Goal: Find specific page/section: Find specific page/section

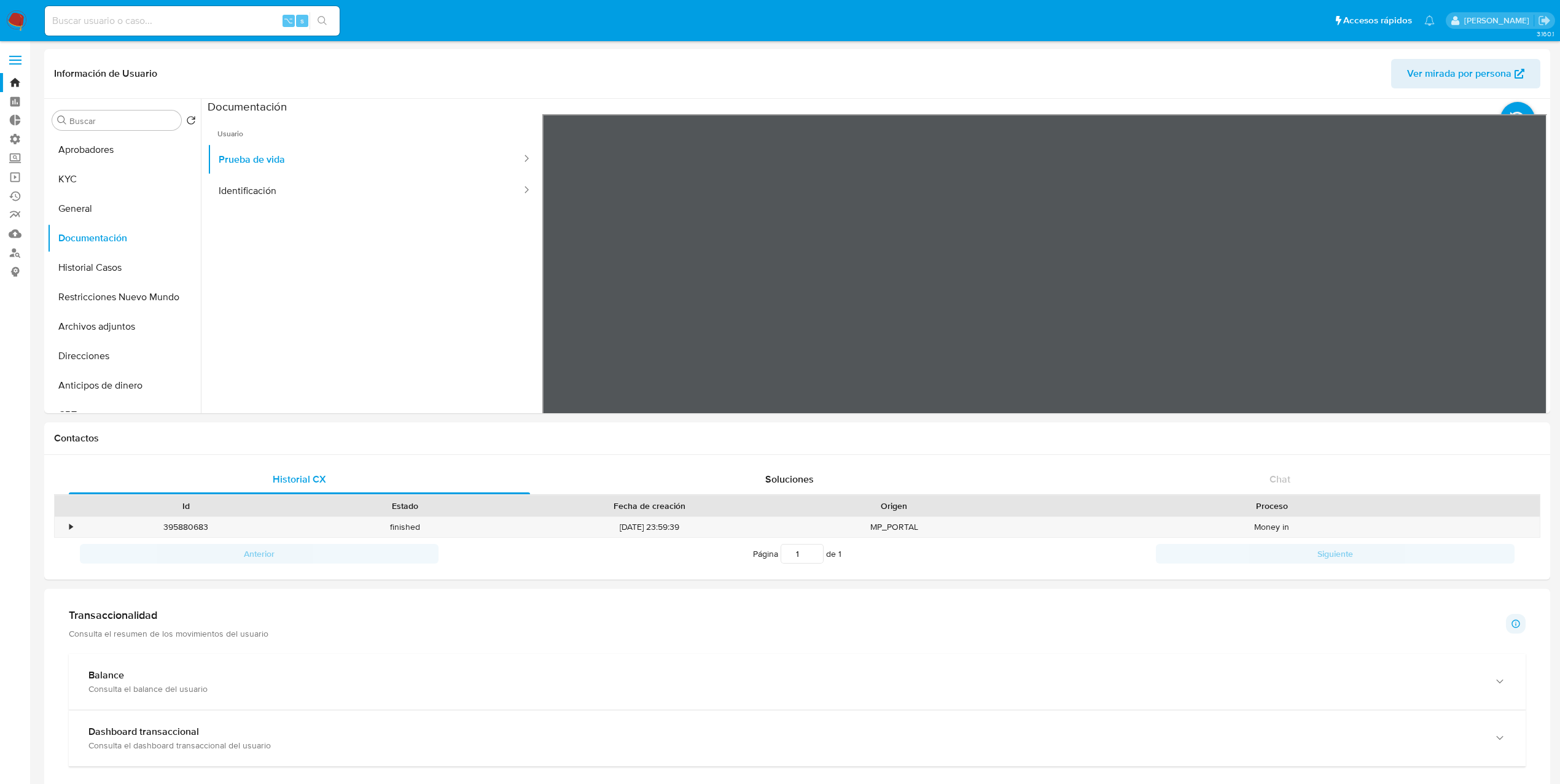
select select "10"
click at [70, 529] on div "•" at bounding box center [71, 527] width 3 height 12
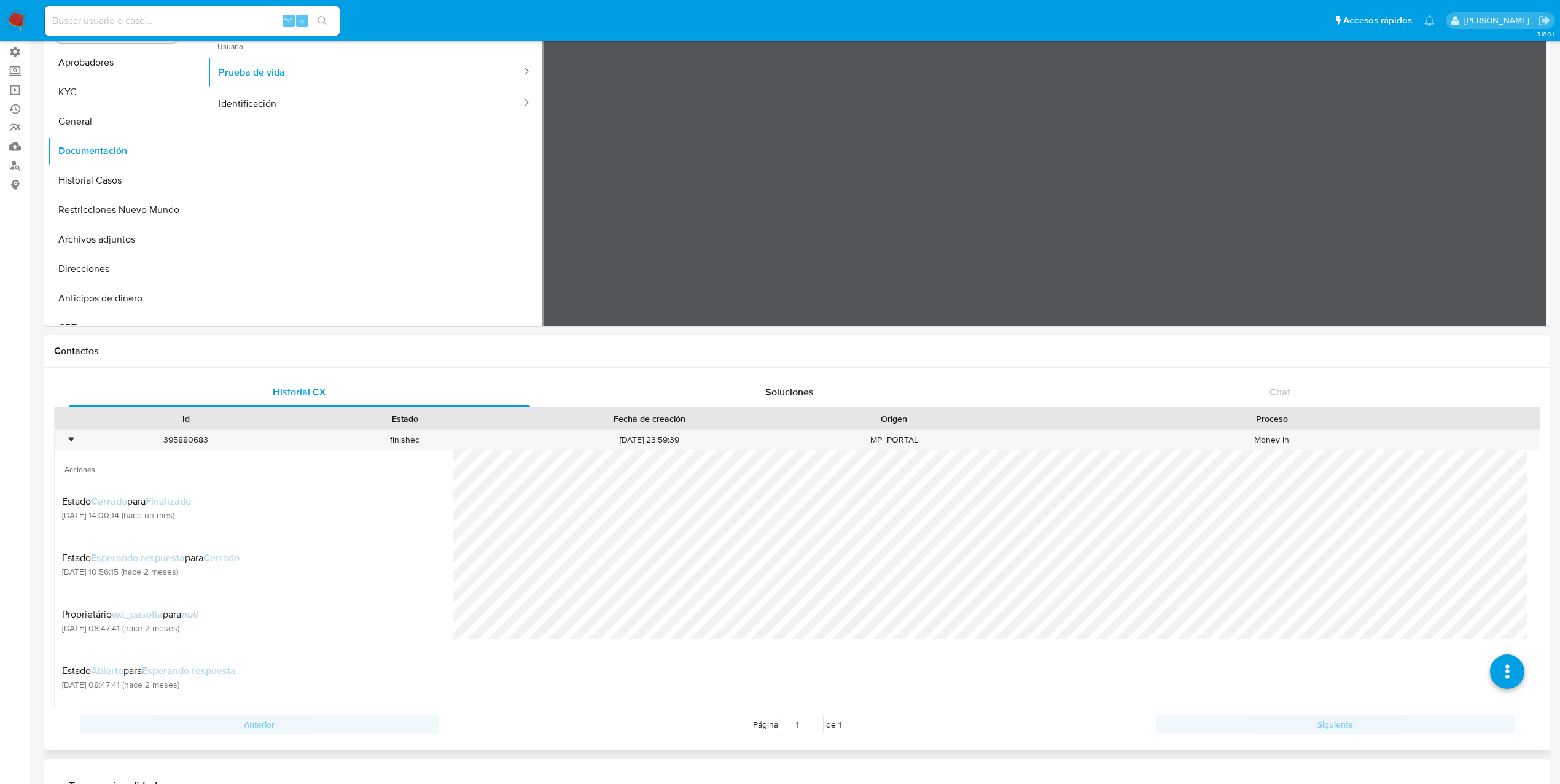
scroll to position [89, 0]
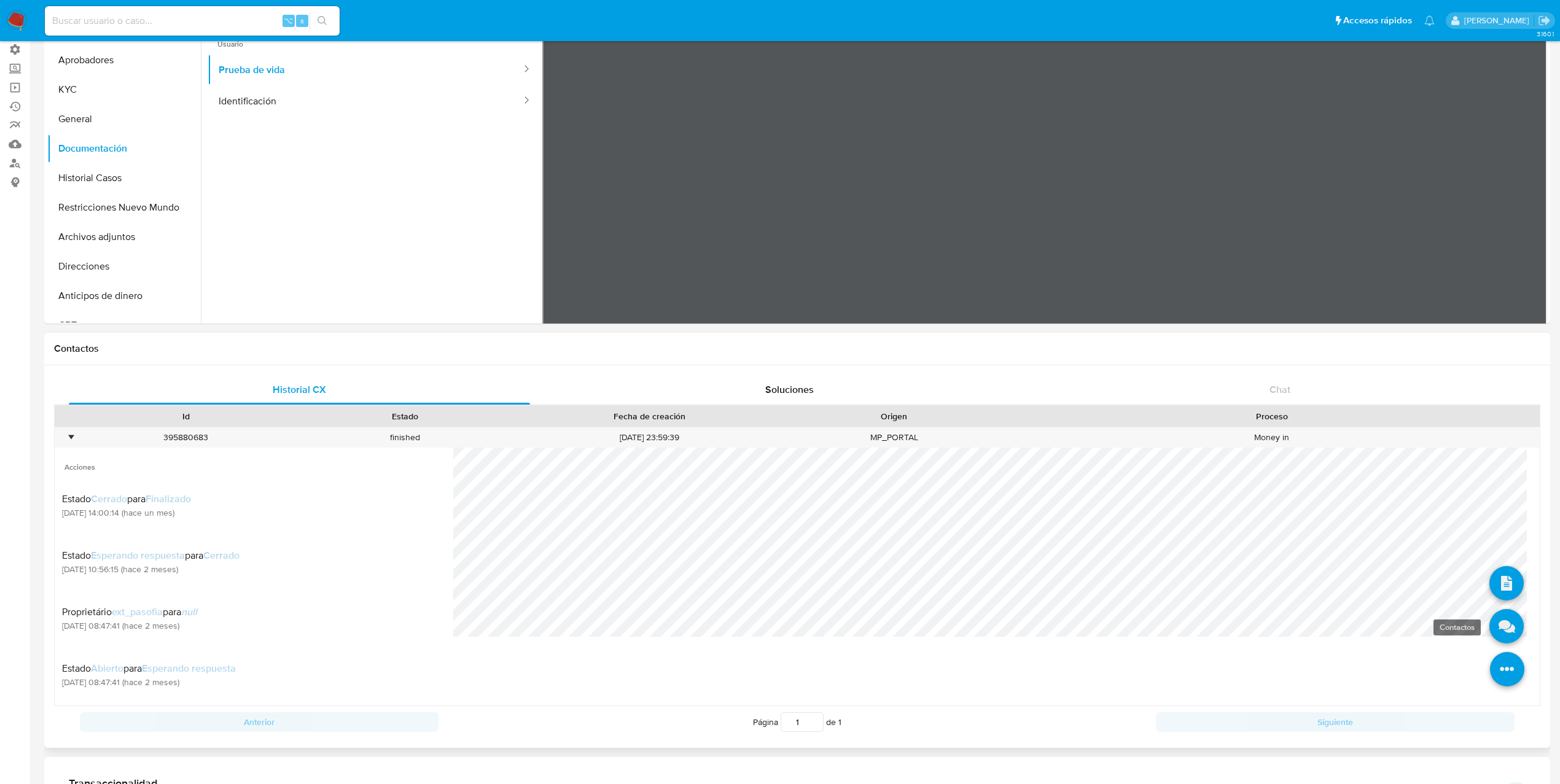
click at [1491, 625] on icon at bounding box center [1506, 626] width 34 height 34
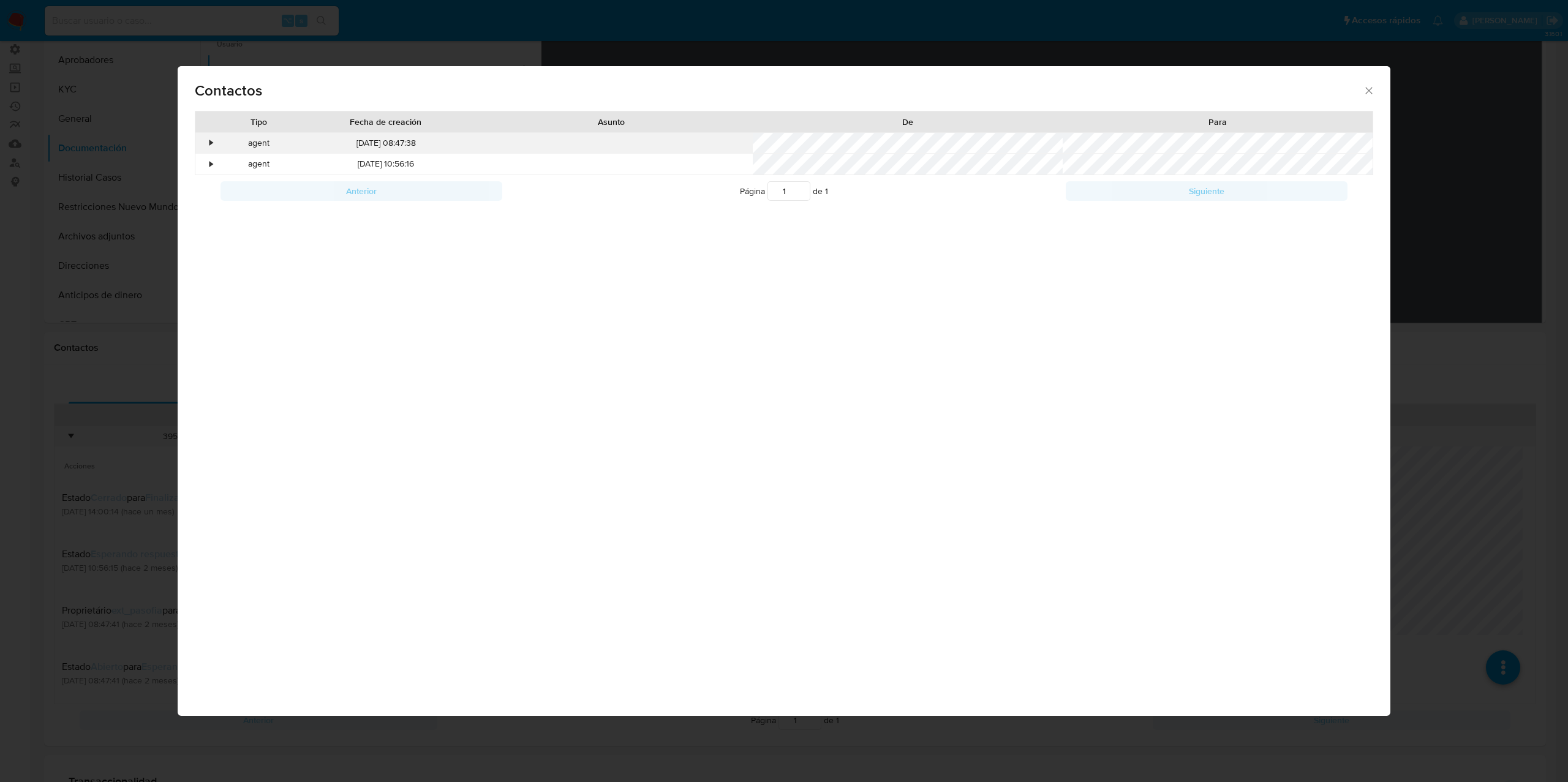
click at [211, 141] on div "•" at bounding box center [212, 144] width 3 height 13
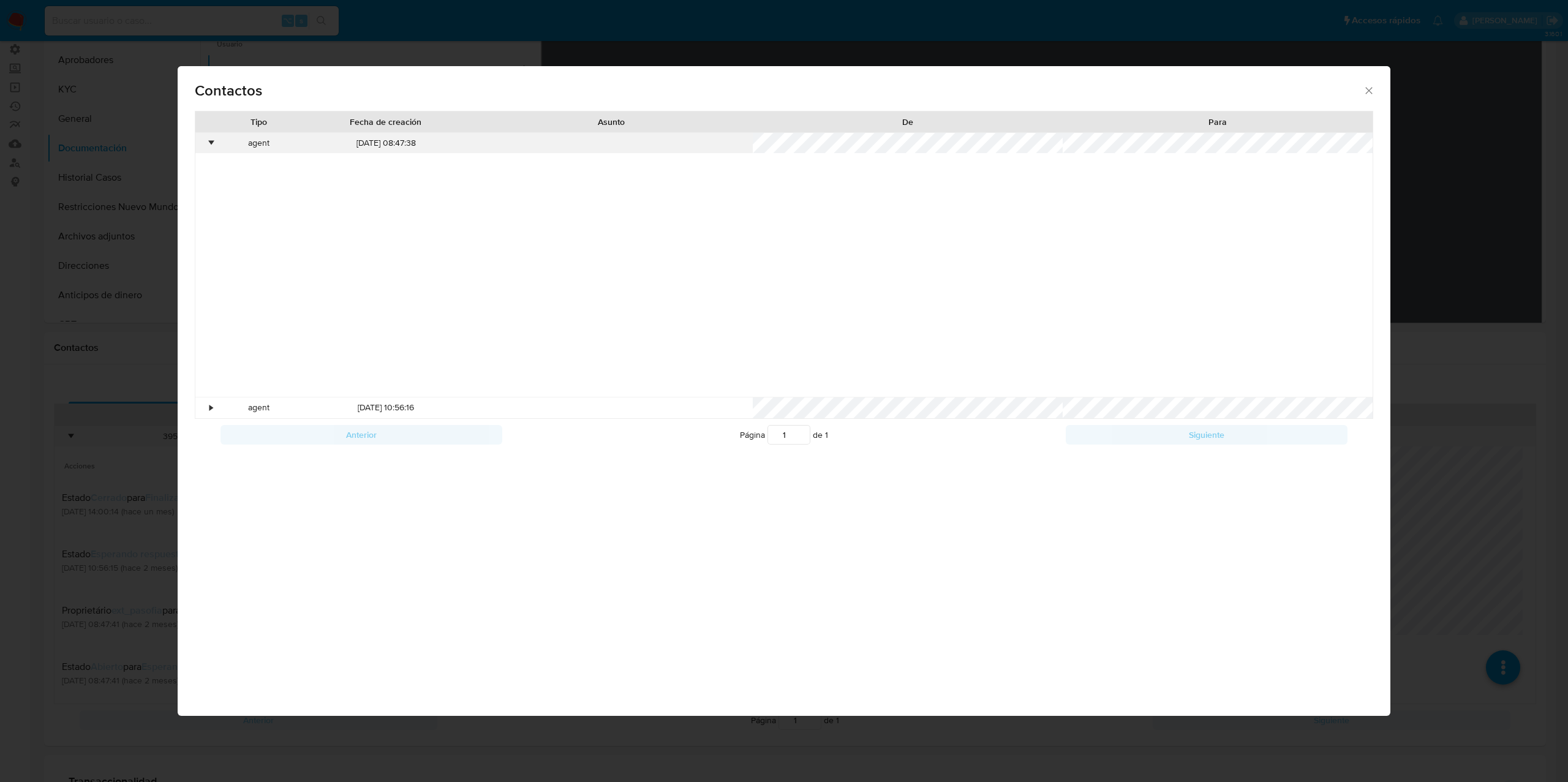
click at [209, 146] on div "•" at bounding box center [205, 143] width 21 height 21
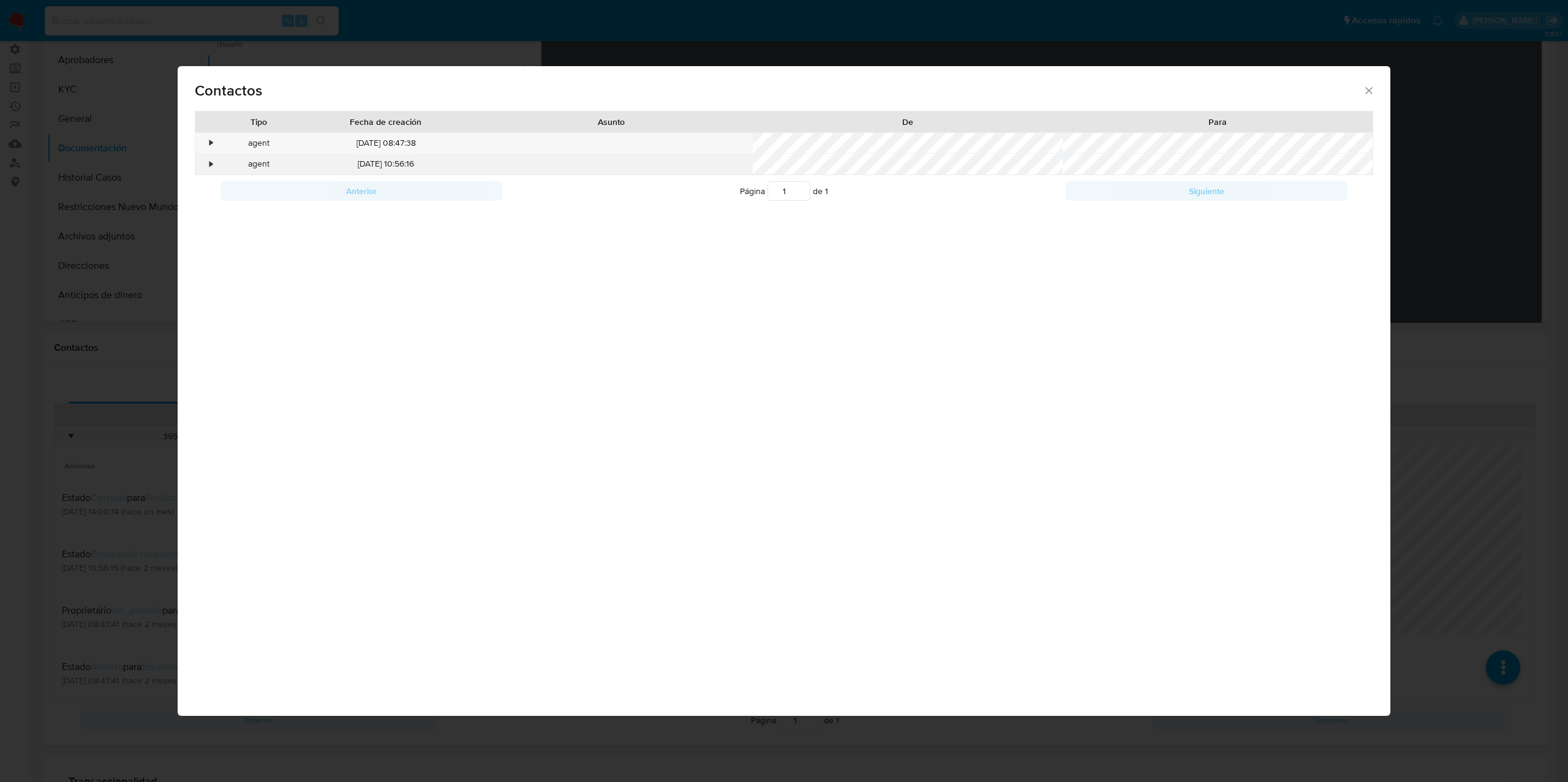
click at [210, 168] on div "•" at bounding box center [212, 164] width 3 height 13
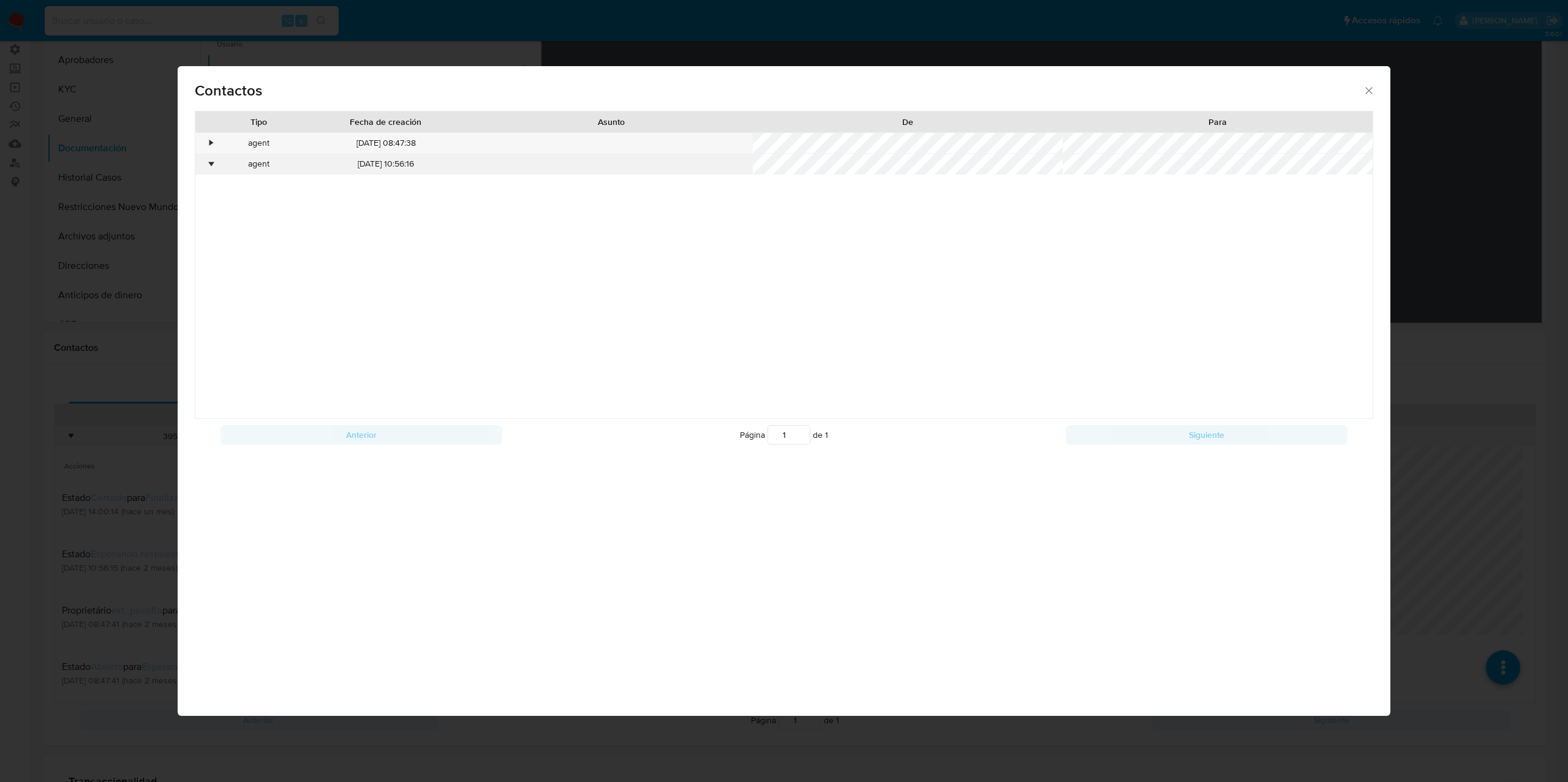
click at [210, 168] on div "•" at bounding box center [212, 164] width 3 height 13
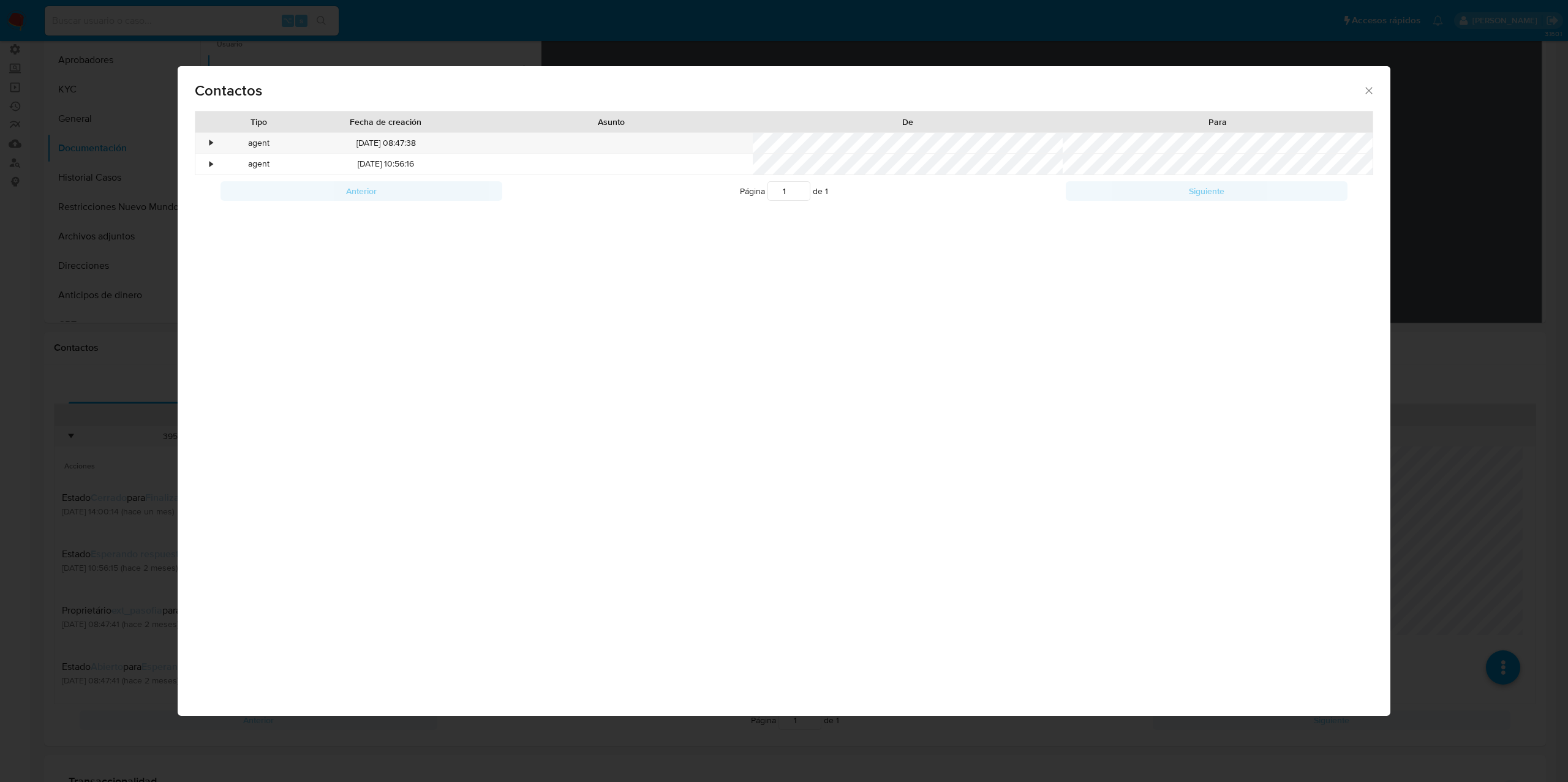
click at [1363, 92] on icon "close" at bounding box center [1369, 91] width 13 height 13
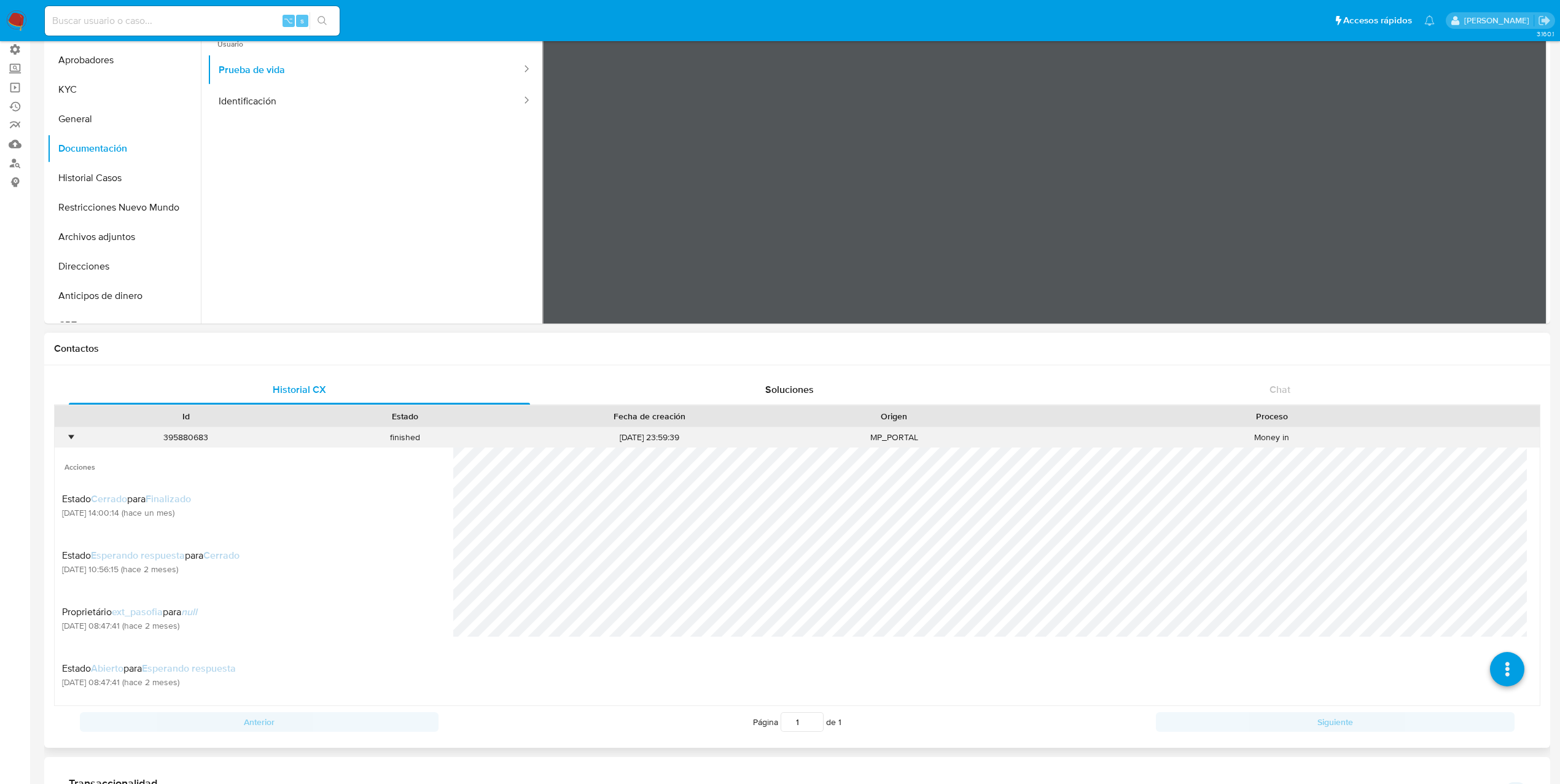
click at [174, 442] on div "395880683" at bounding box center [185, 438] width 219 height 21
copy div "395880683"
click at [185, 432] on div "395880683" at bounding box center [185, 438] width 219 height 21
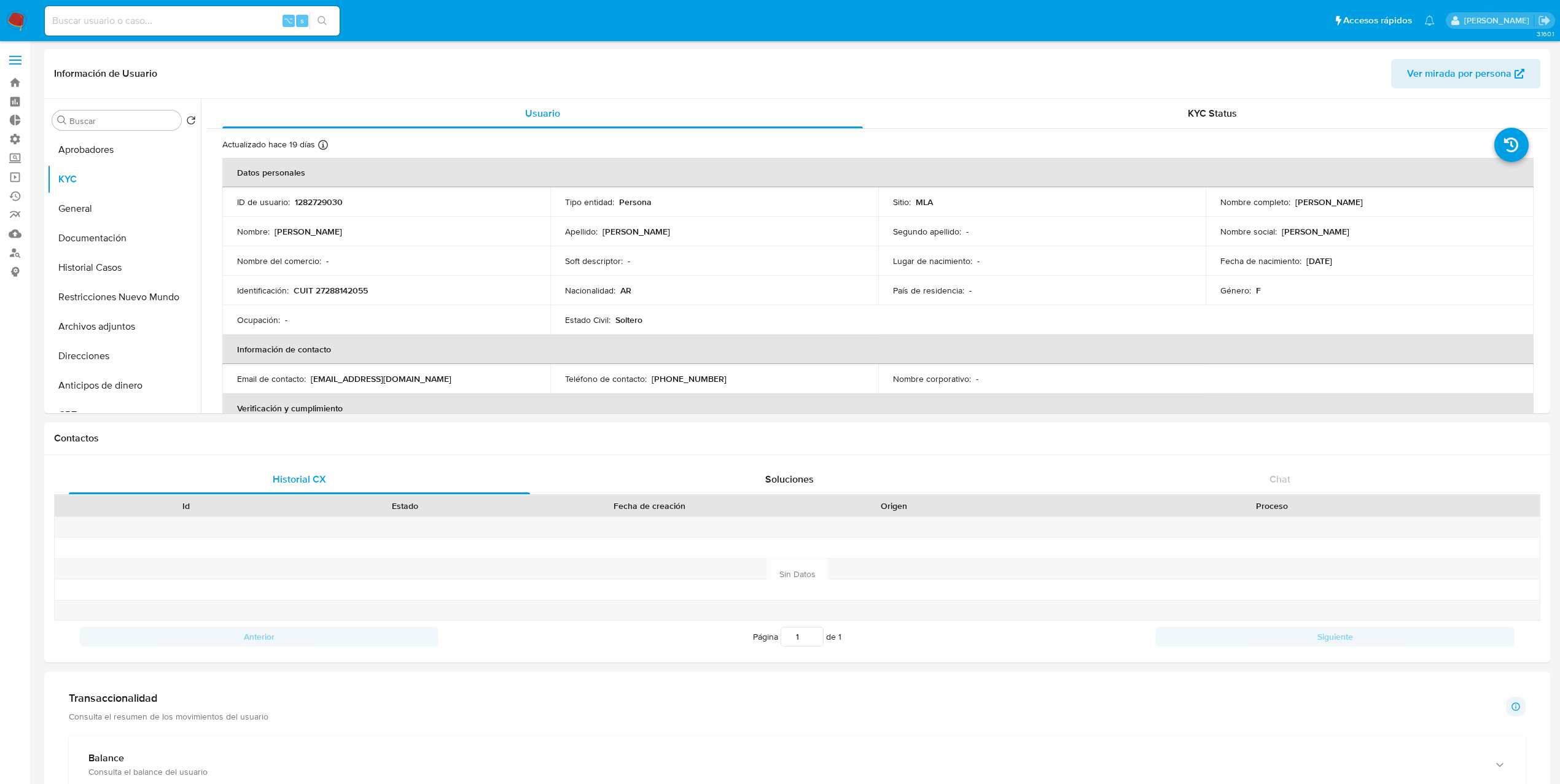
select select "10"
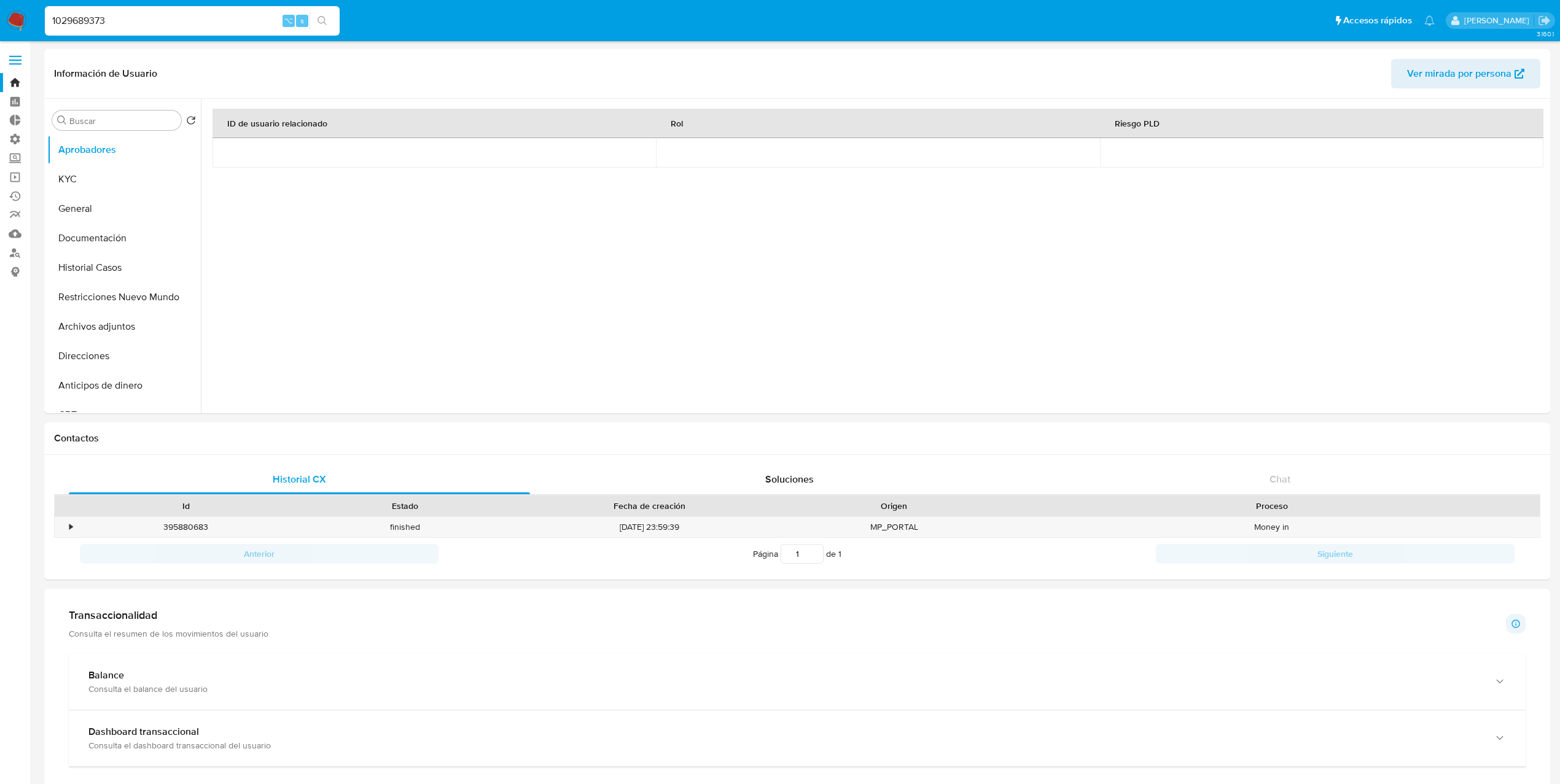
scroll to position [562, 0]
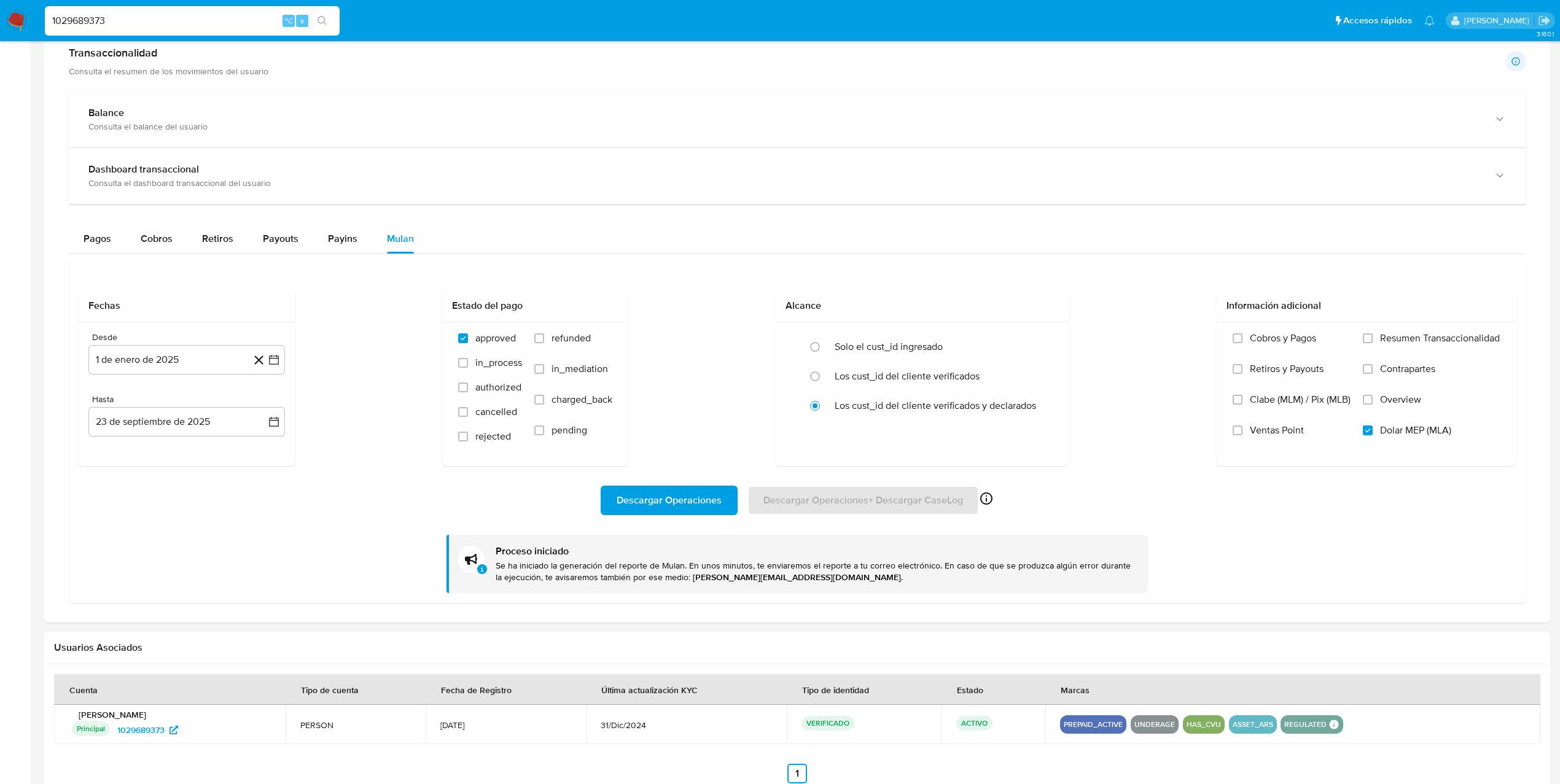
click at [17, 16] on img at bounding box center [17, 21] width 21 height 21
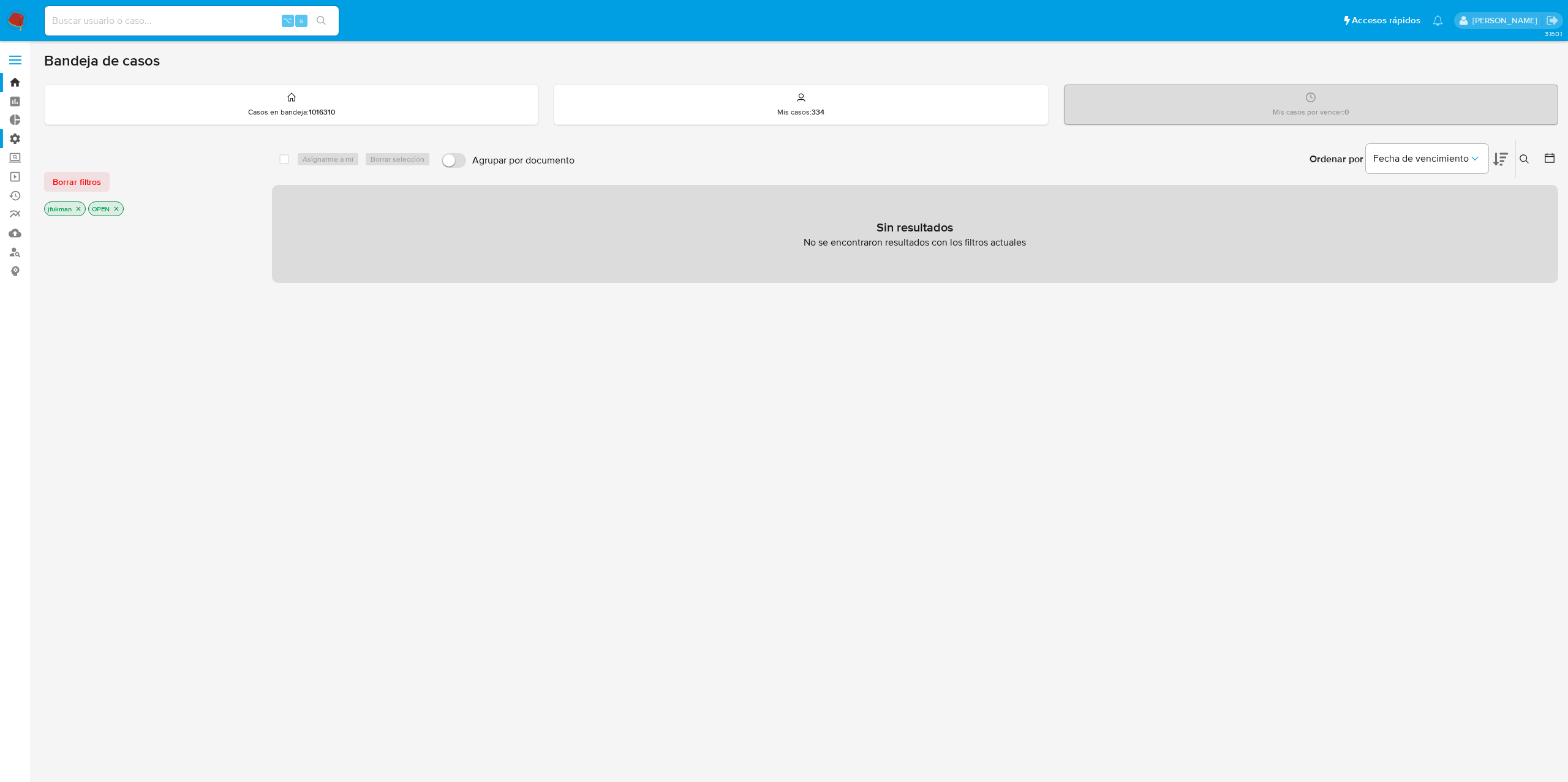
click at [15, 139] on label "Administración" at bounding box center [73, 139] width 146 height 19
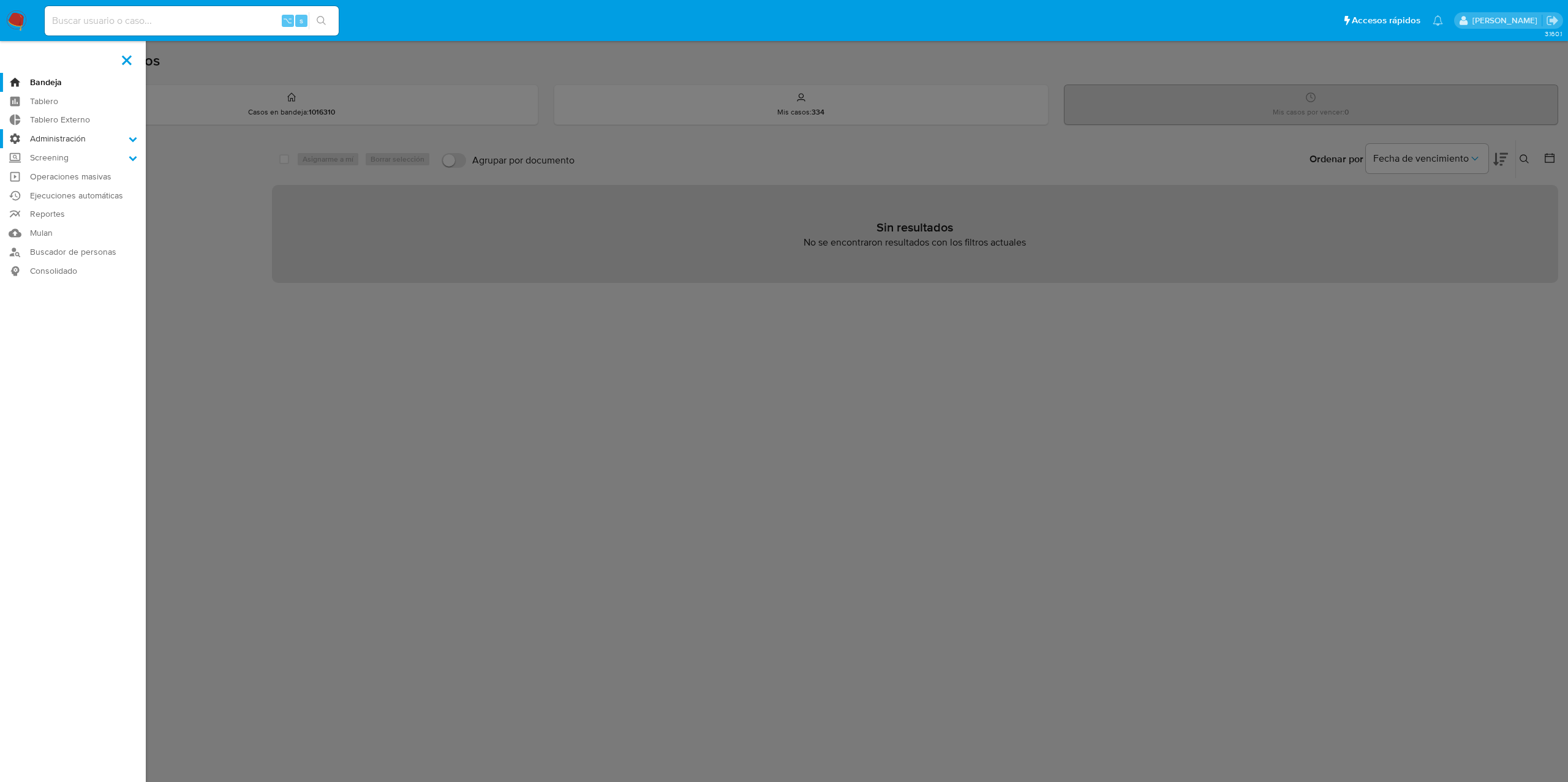
click at [0, 0] on input "Administración" at bounding box center [0, 0] width 0 height 0
click at [56, 156] on link "Reglas" at bounding box center [73, 156] width 146 height 15
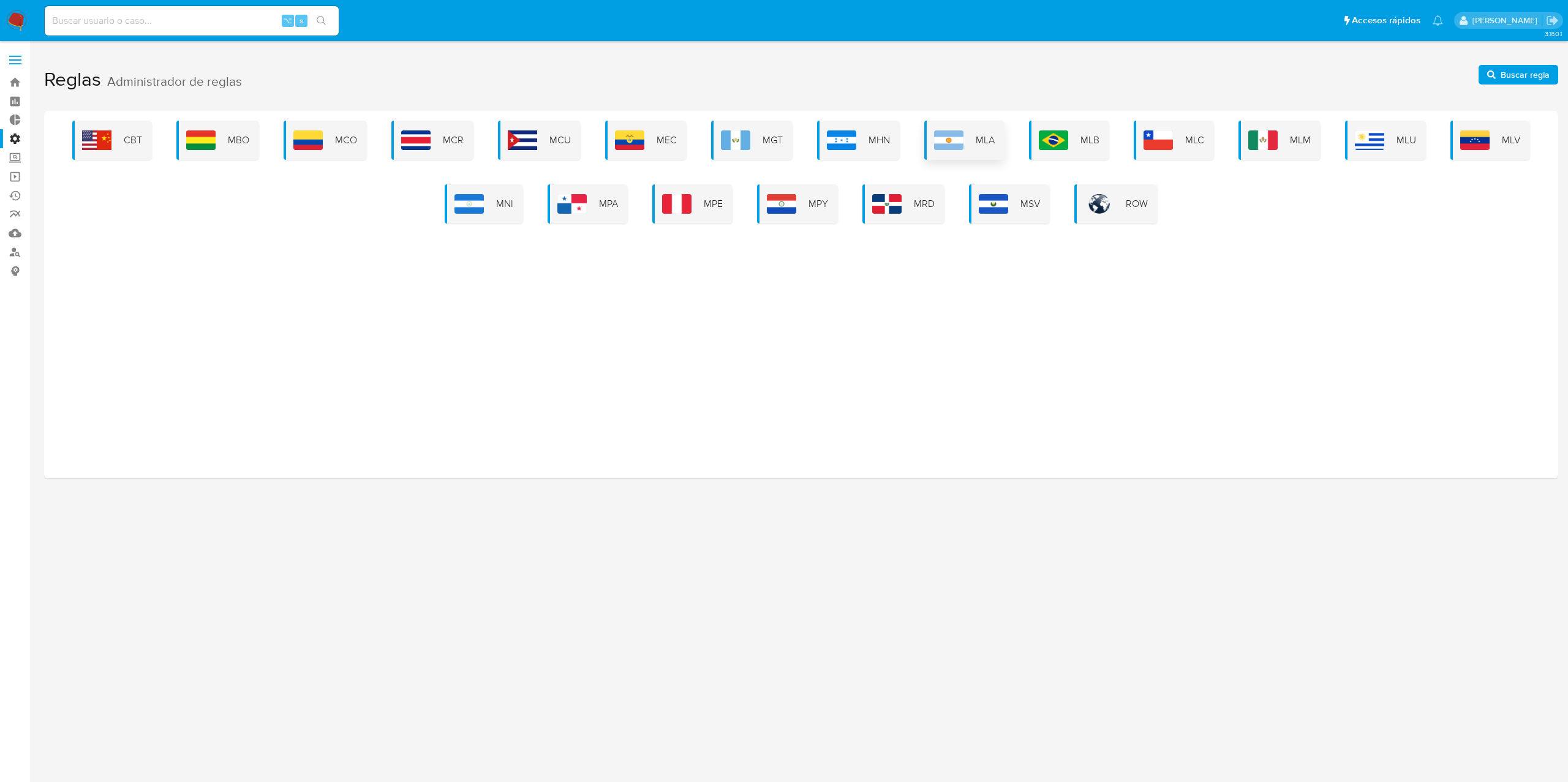
click at [961, 139] on img at bounding box center [948, 140] width 29 height 20
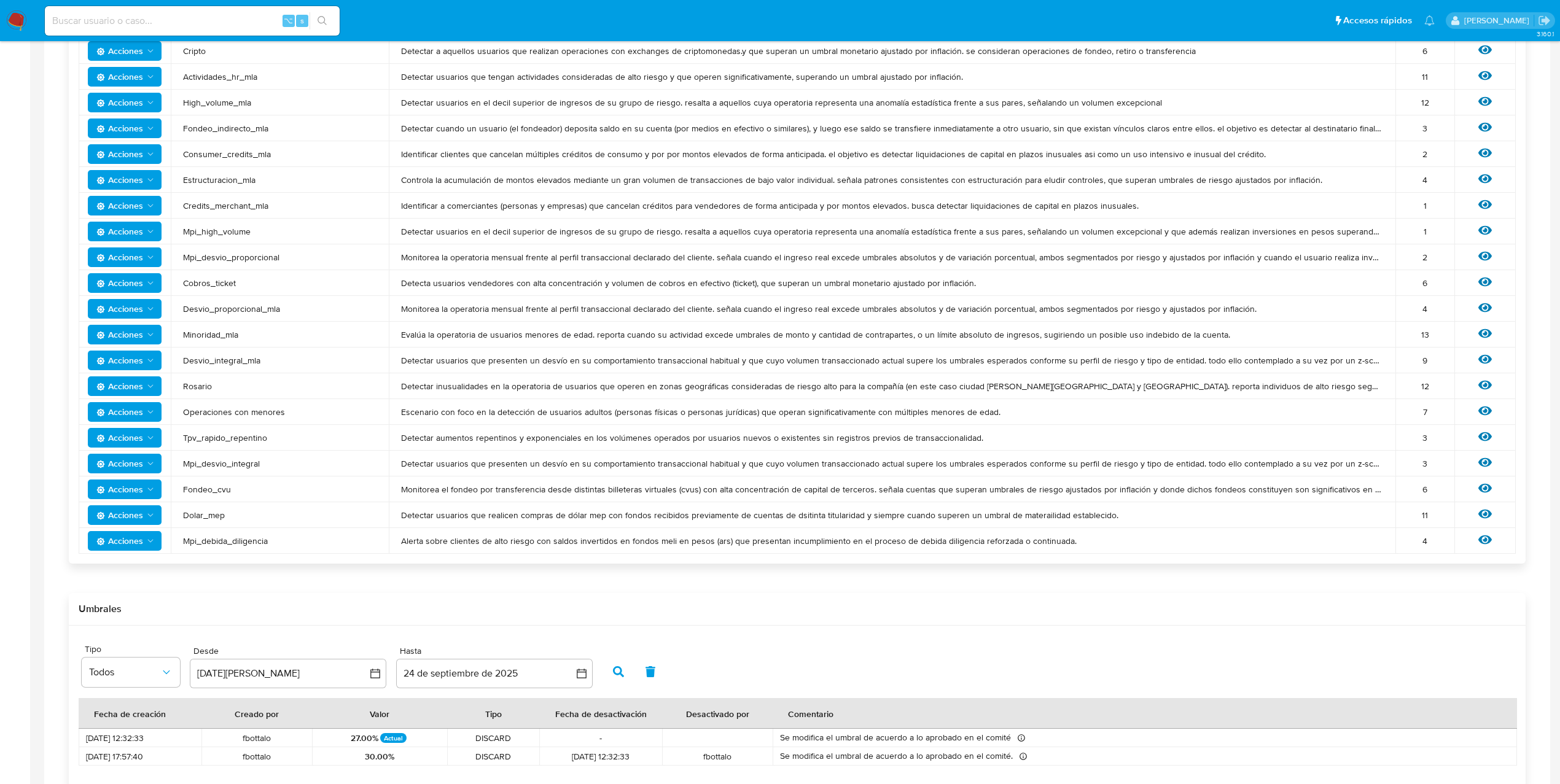
scroll to position [381, 0]
